Goal: Transaction & Acquisition: Download file/media

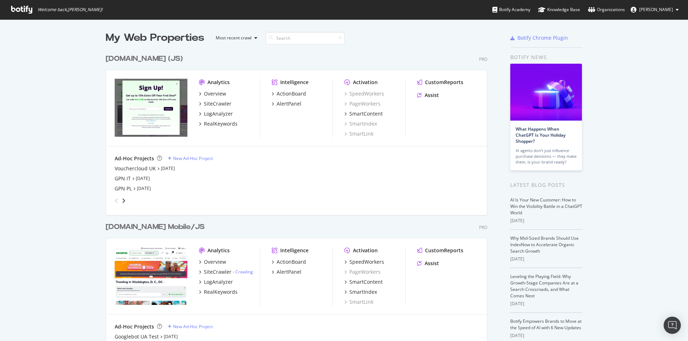
scroll to position [1477, 382]
click at [122, 203] on icon "angle-right" at bounding box center [124, 201] width 4 height 6
click at [118, 169] on div "GPN DE" at bounding box center [124, 168] width 18 height 7
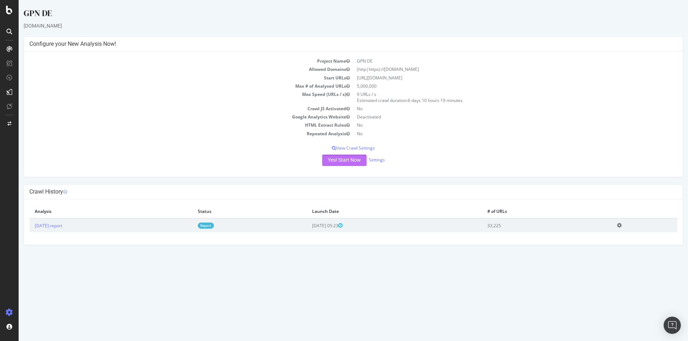
click at [338, 163] on button "Yes! Start Now" at bounding box center [344, 160] width 44 height 11
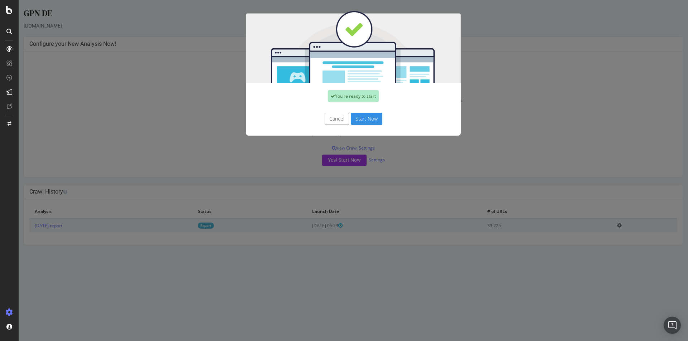
click at [363, 121] on button "Start Now" at bounding box center [367, 119] width 32 height 12
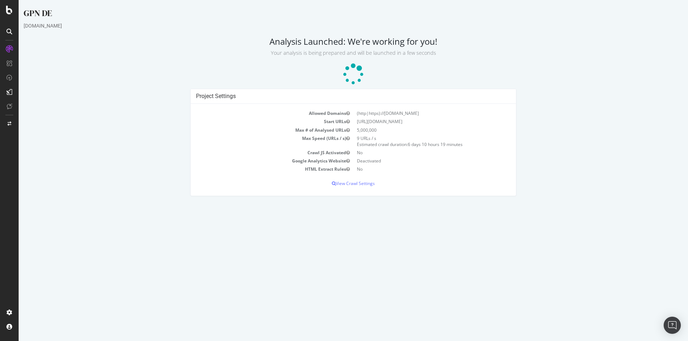
drag, startPoint x: 405, startPoint y: 123, endPoint x: 358, endPoint y: 124, distance: 46.6
click at [358, 124] on td "[URL][DOMAIN_NAME]" at bounding box center [431, 122] width 157 height 8
click at [9, 29] on icon at bounding box center [9, 32] width 6 height 6
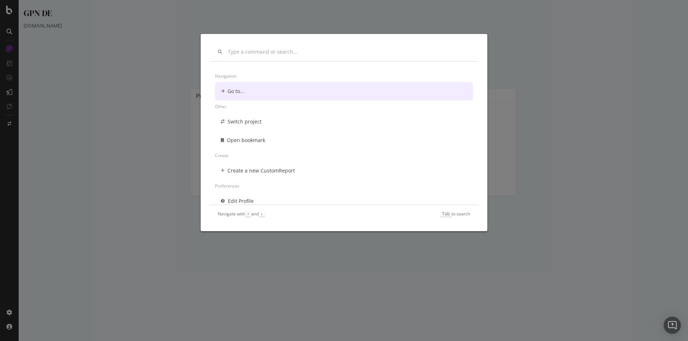
click at [45, 12] on div "Navigation Go to... Other Switch project Open bookmark Create Create a new Cust…" at bounding box center [344, 170] width 688 height 341
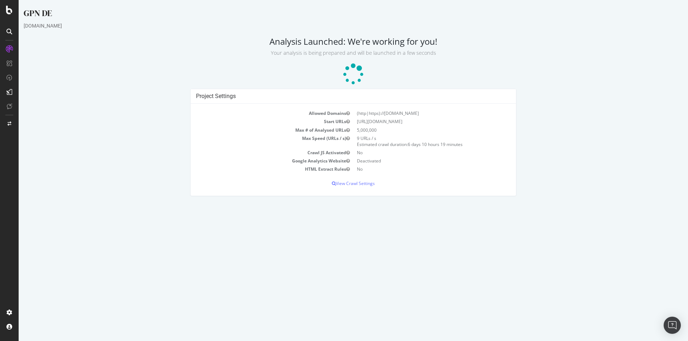
click at [33, 12] on div "GPN DE" at bounding box center [353, 14] width 659 height 15
click at [7, 6] on icon at bounding box center [9, 10] width 6 height 9
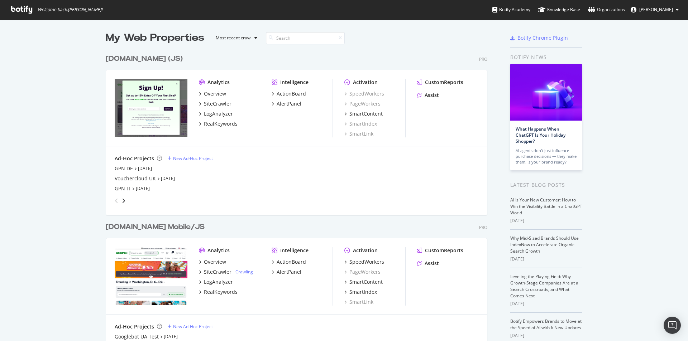
scroll to position [1477, 382]
click at [472, 39] on div at bounding box center [468, 38] width 49 height 14
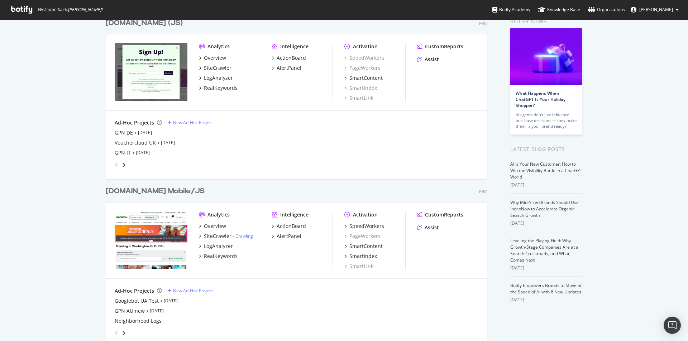
scroll to position [0, 0]
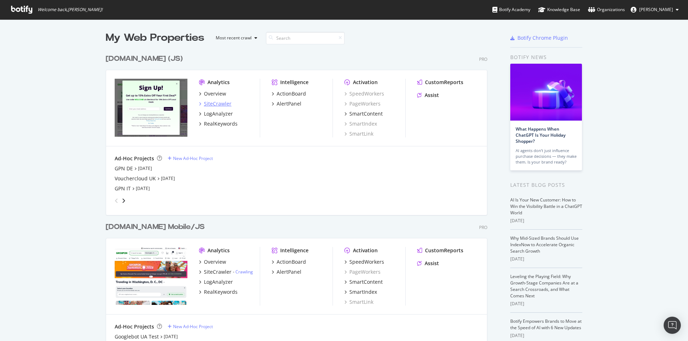
click at [217, 103] on div "SiteCrawler" at bounding box center [218, 103] width 28 height 7
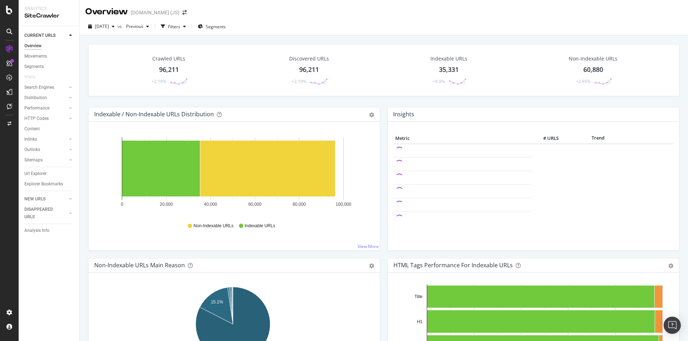
click at [443, 64] on div "Indexable URLs 35,331 +0.9%" at bounding box center [448, 70] width 51 height 37
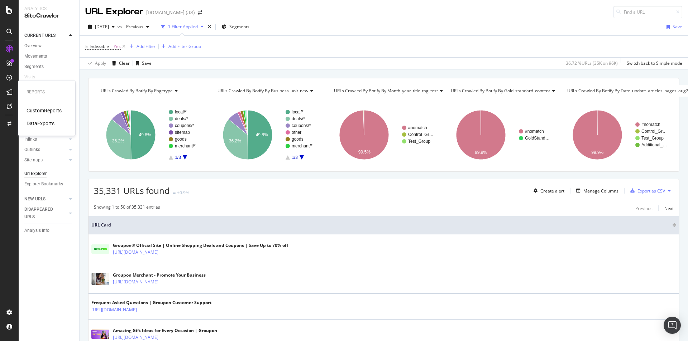
click at [40, 122] on div "DataExports" at bounding box center [41, 123] width 28 height 7
click at [652, 190] on div "Export as CSV" at bounding box center [651, 191] width 28 height 6
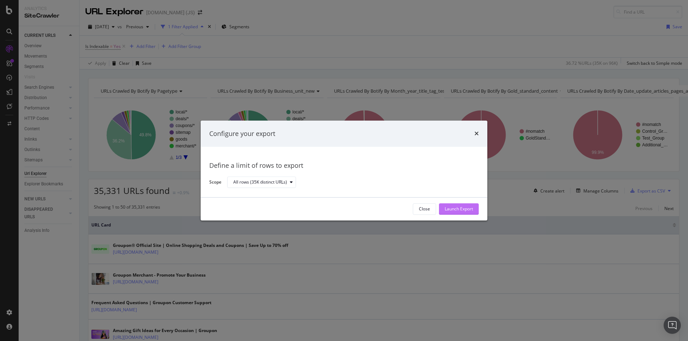
click at [466, 207] on div "Launch Export" at bounding box center [459, 209] width 28 height 6
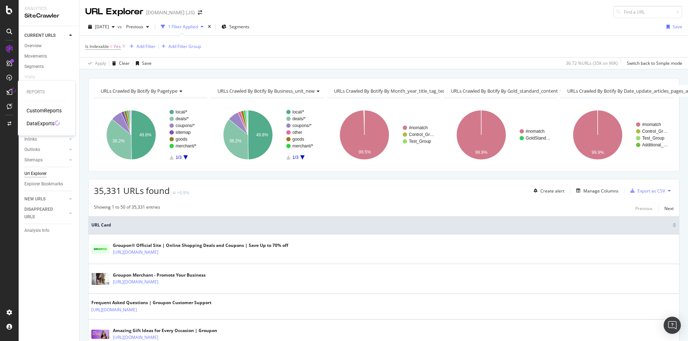
click at [47, 124] on div "DataExports" at bounding box center [41, 123] width 28 height 7
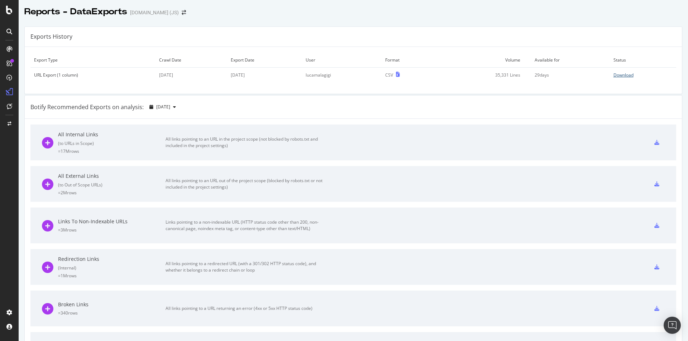
click at [614, 75] on div "Download" at bounding box center [623, 75] width 20 height 6
click at [12, 8] on icon at bounding box center [9, 10] width 6 height 9
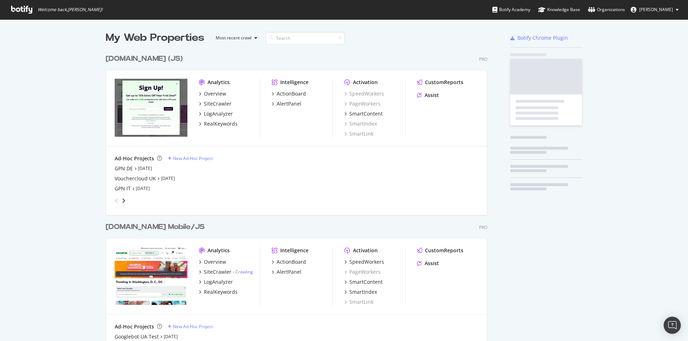
scroll to position [336, 677]
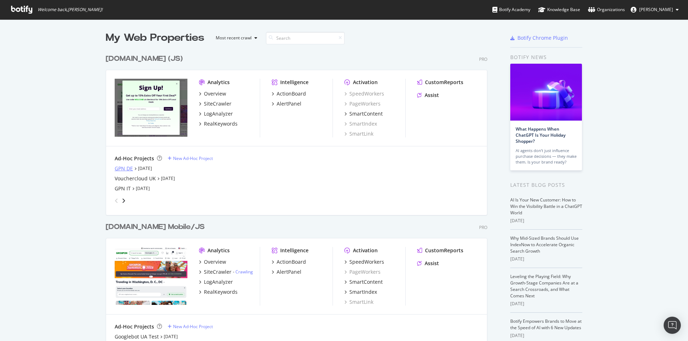
click at [123, 168] on div "GPN DE" at bounding box center [124, 168] width 18 height 7
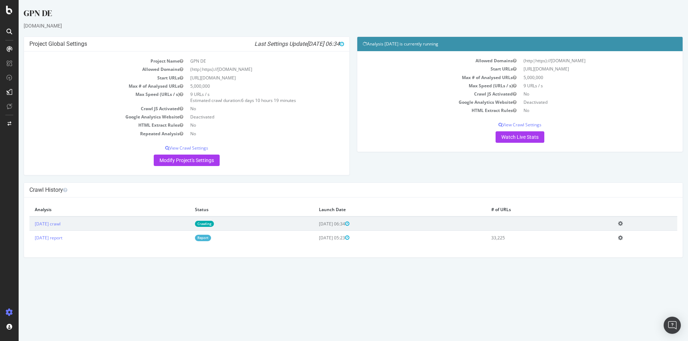
drag, startPoint x: 365, startPoint y: 41, endPoint x: 472, endPoint y: 44, distance: 106.8
click at [472, 44] on h4 "Analysis [DATE] is currently running" at bounding box center [520, 43] width 315 height 7
click at [431, 154] on div "Analysis [DATE] is currently running Allowed Domains (http|https)://[DOMAIN_NAM…" at bounding box center [519, 98] width 333 height 123
